Goal: Navigation & Orientation: Find specific page/section

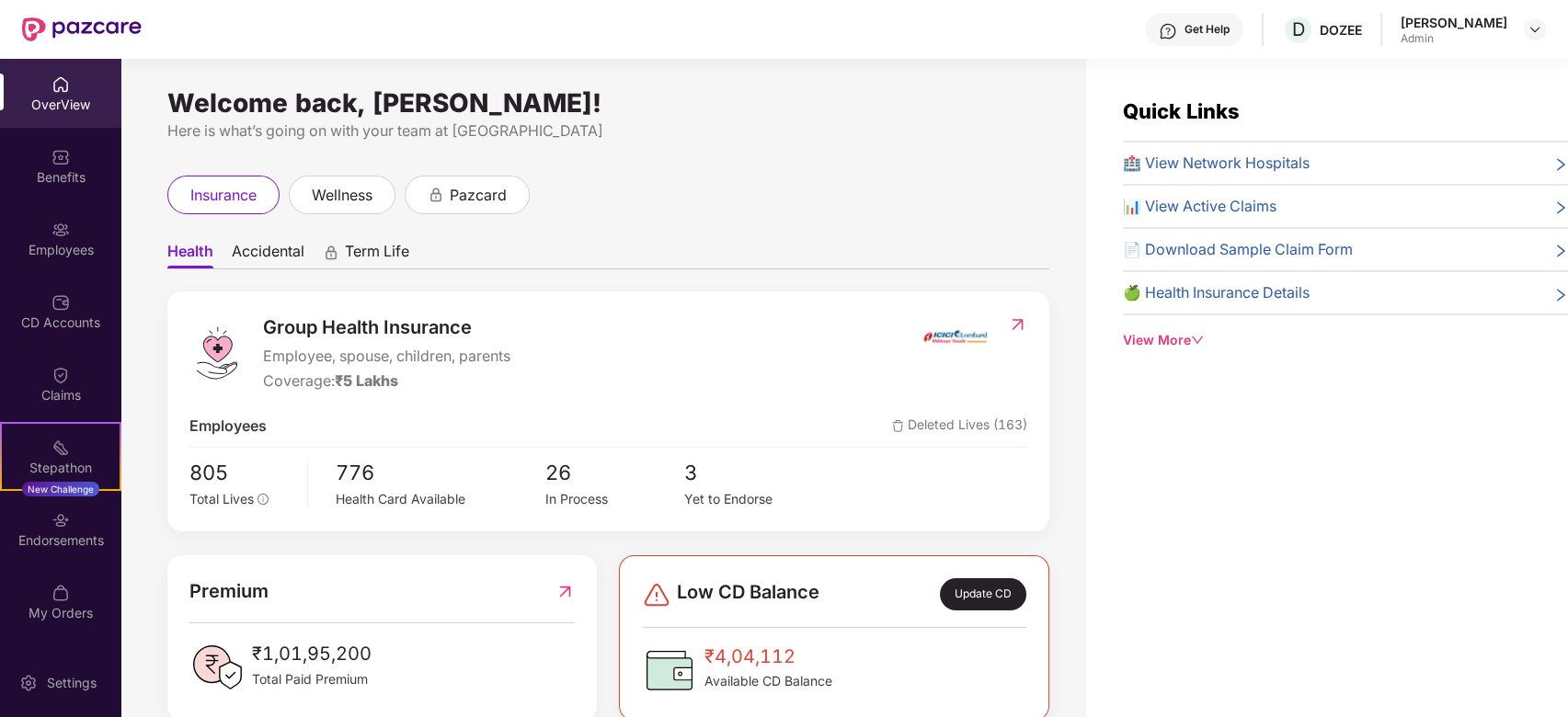
click at [82, 256] on div "Employees" at bounding box center [60, 249] width 121 height 18
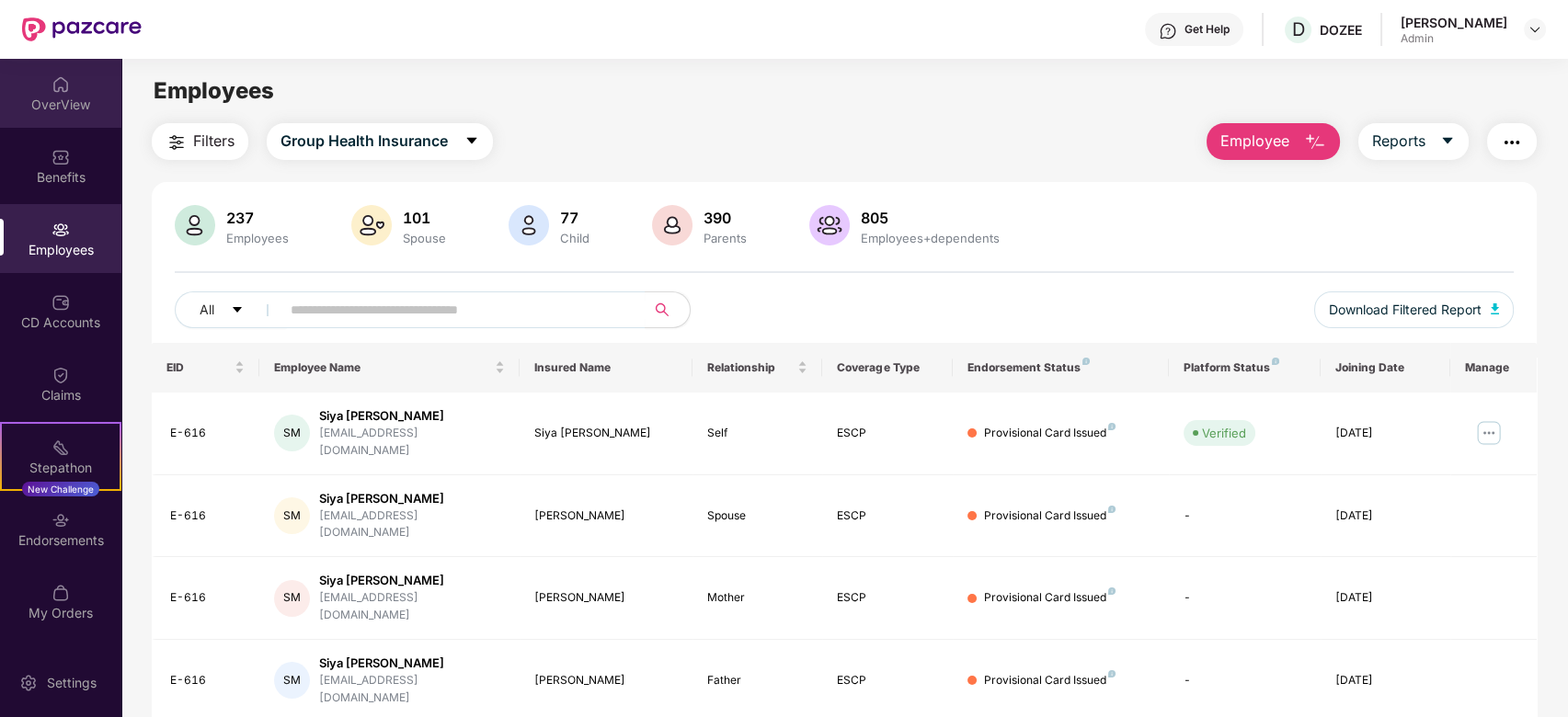
click at [33, 114] on div "OverView" at bounding box center [60, 93] width 121 height 69
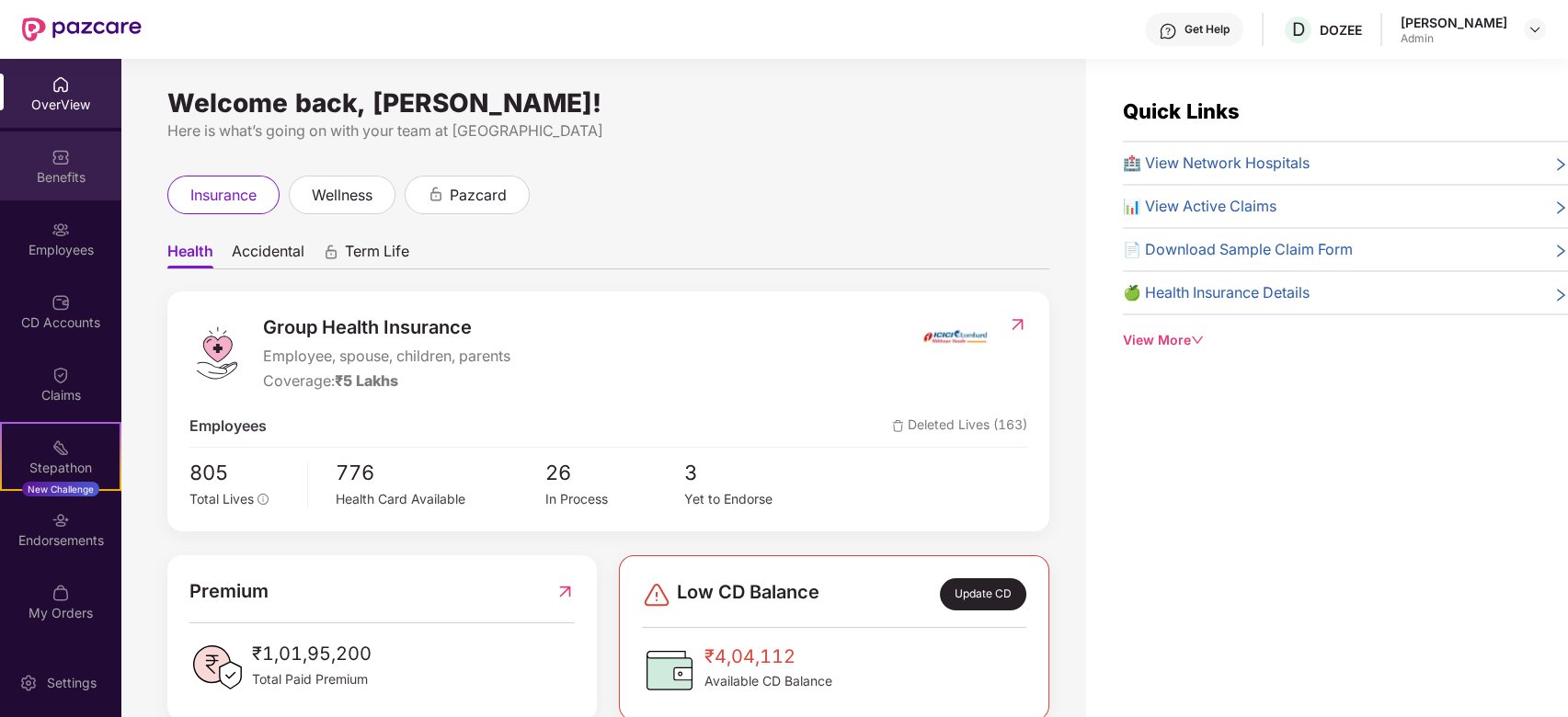
click at [44, 159] on div "Benefits" at bounding box center [60, 165] width 121 height 69
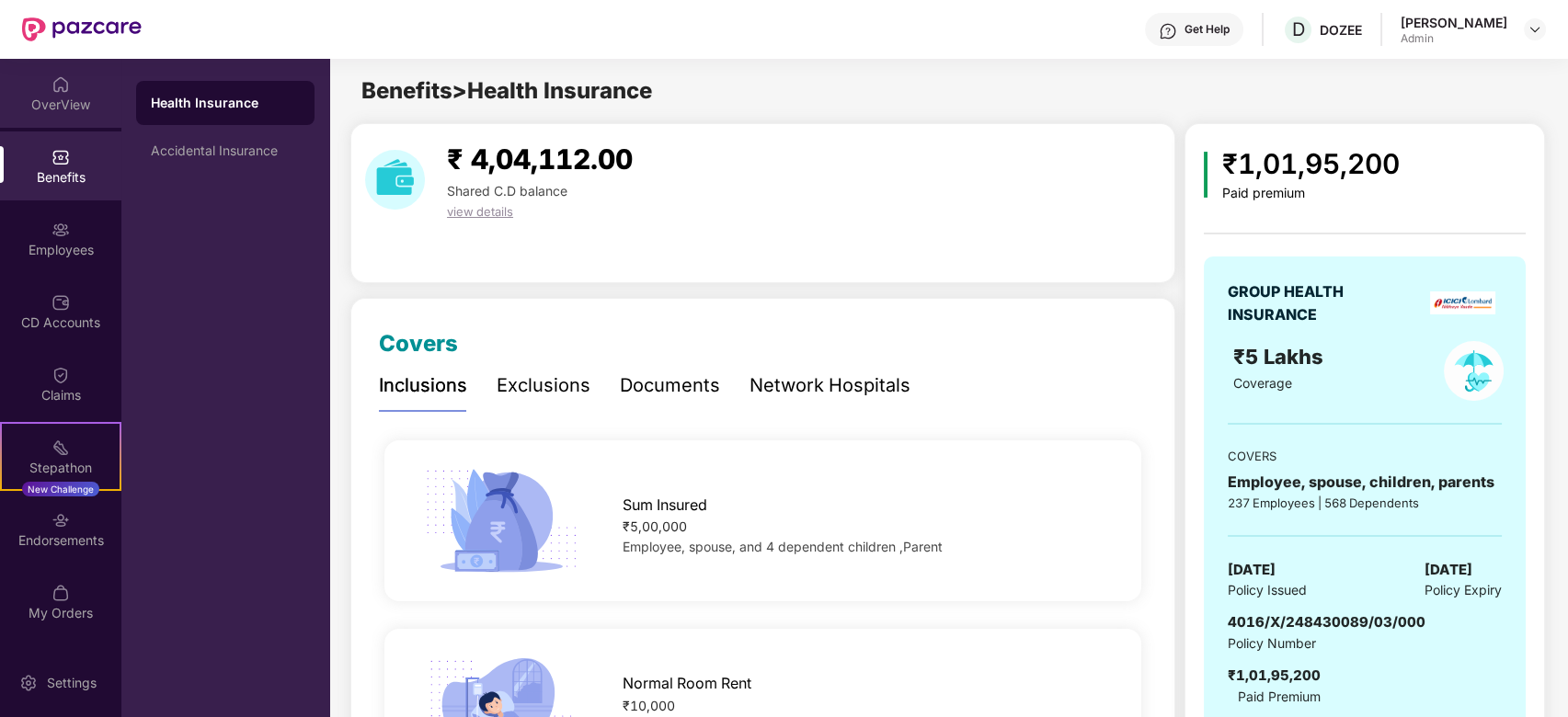
click at [62, 96] on div "OverView" at bounding box center [60, 105] width 121 height 18
